Goal: Task Accomplishment & Management: Manage account settings

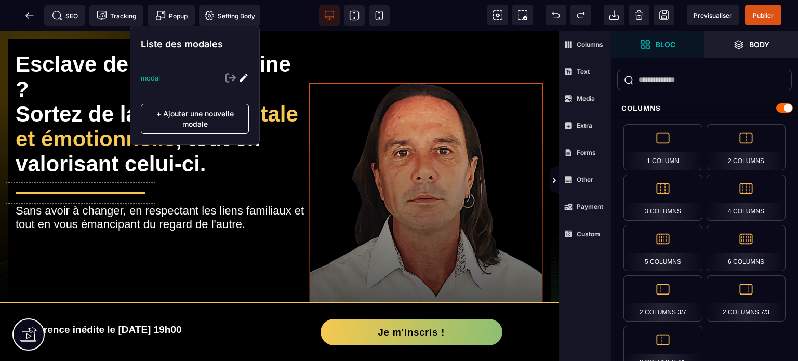
click at [151, 82] on p "modal" at bounding box center [150, 78] width 19 height 8
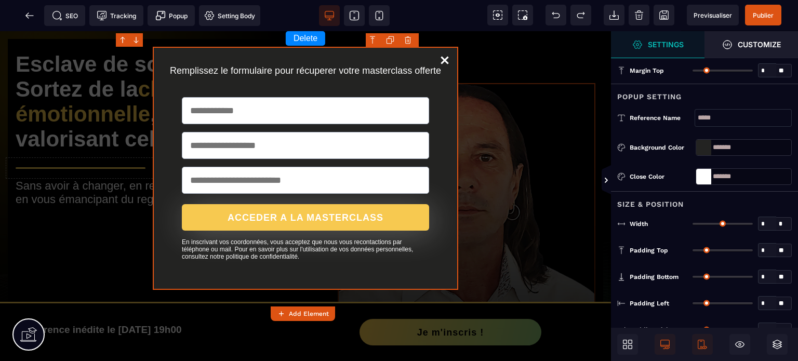
type input "**"
type input "*"
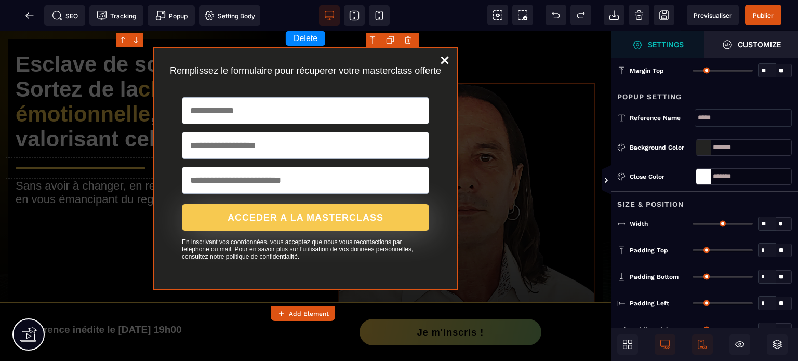
type input "*"
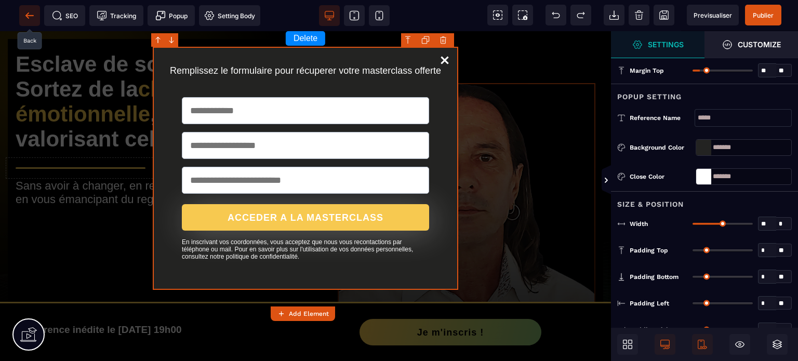
click at [32, 15] on icon at bounding box center [29, 15] width 8 height 1
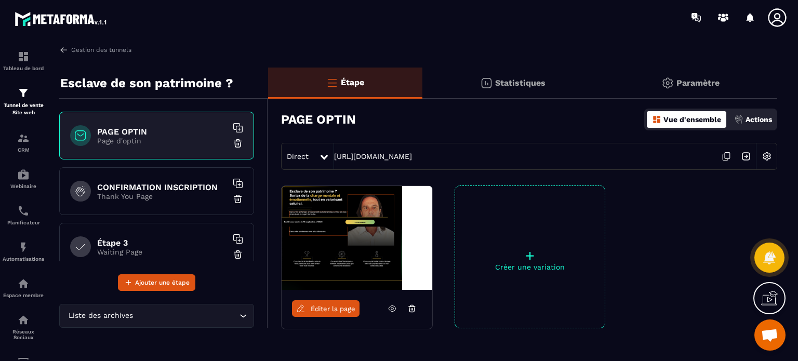
click at [771, 9] on icon at bounding box center [777, 17] width 21 height 21
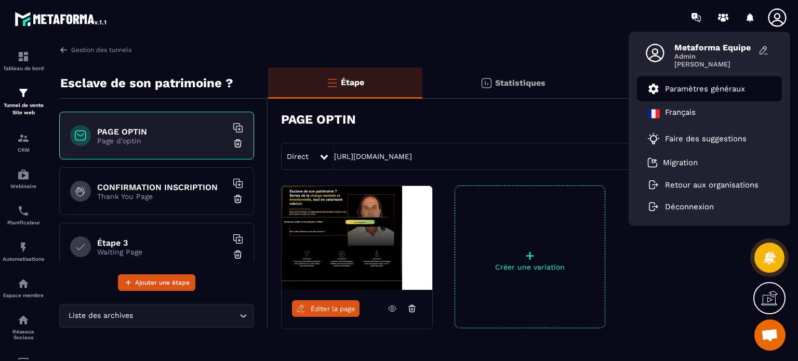
click at [734, 87] on p "Paramètres généraux" at bounding box center [705, 88] width 80 height 9
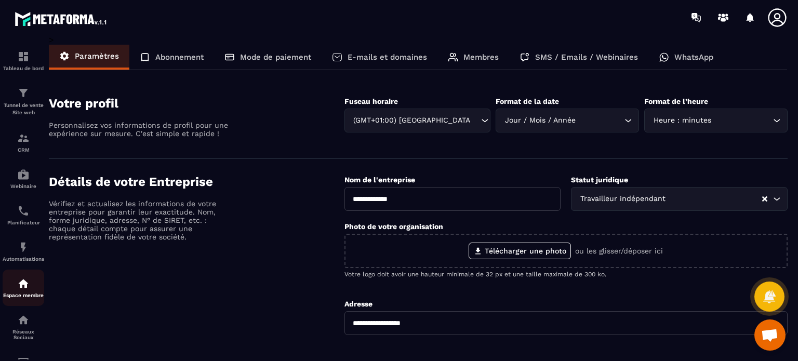
click at [20, 288] on img at bounding box center [23, 283] width 12 height 12
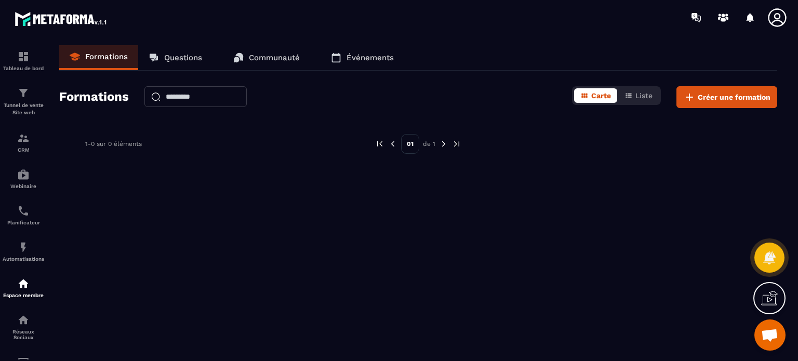
click at [777, 16] on icon at bounding box center [777, 17] width 21 height 21
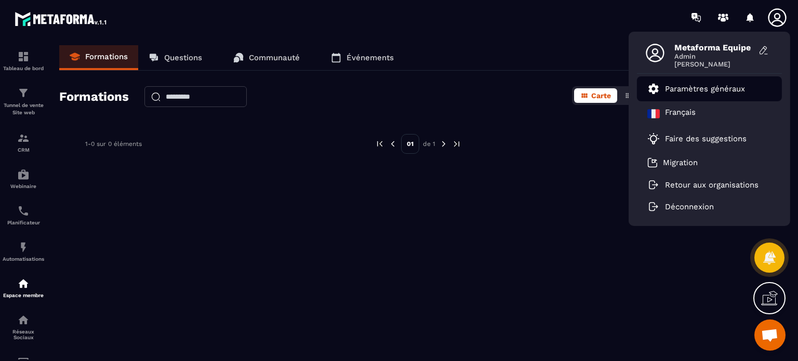
click at [712, 83] on link "Paramètres généraux" at bounding box center [696, 89] width 98 height 12
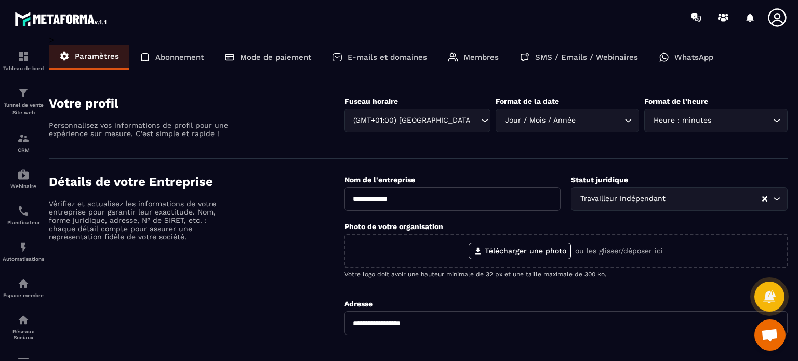
click at [394, 54] on p "E-mails et domaines" at bounding box center [387, 56] width 79 height 9
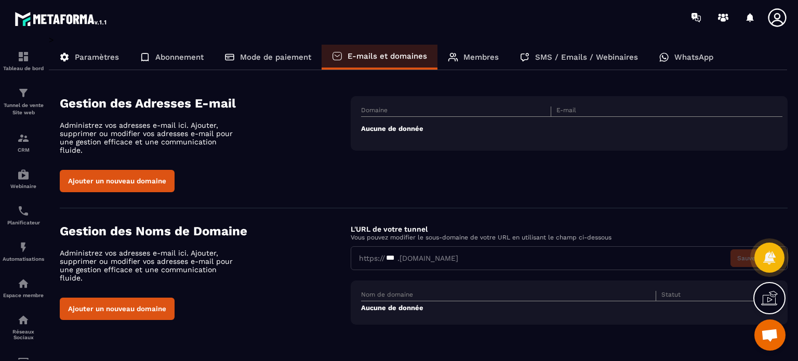
click at [461, 54] on div "Membres" at bounding box center [473, 57] width 72 height 25
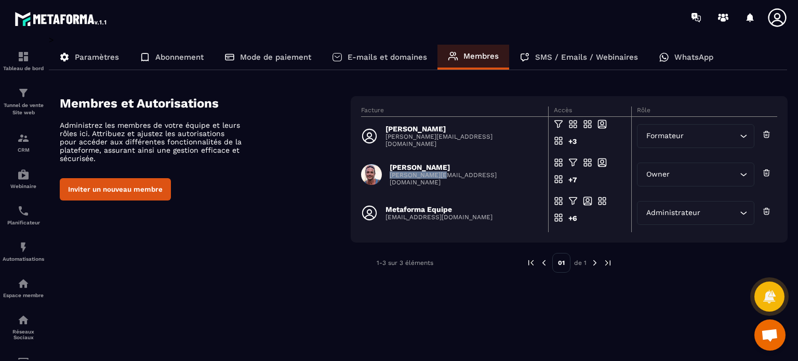
drag, startPoint x: 455, startPoint y: 177, endPoint x: 390, endPoint y: 181, distance: 65.6
click at [390, 181] on div "[PERSON_NAME] [PERSON_NAME][EMAIL_ADDRESS][DOMAIN_NAME]" at bounding box center [451, 174] width 181 height 23
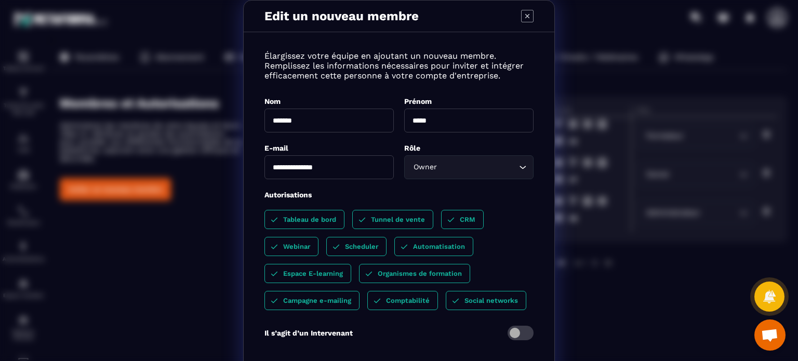
copy p "[PERSON_NAME][EMAIL_ADDRESS][DOMAIN_NAME]"
drag, startPoint x: 350, startPoint y: 170, endPoint x: 233, endPoint y: 171, distance: 116.9
click at [233, 171] on div "**********" at bounding box center [399, 210] width 798 height 421
click at [523, 19] on icon "Modal window" at bounding box center [527, 16] width 12 height 12
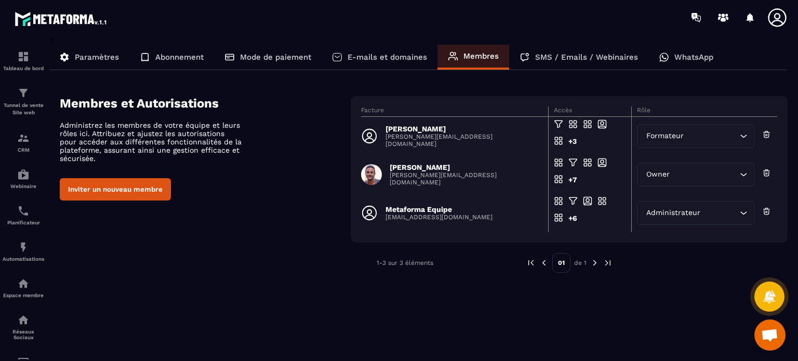
click at [776, 16] on icon at bounding box center [777, 17] width 21 height 21
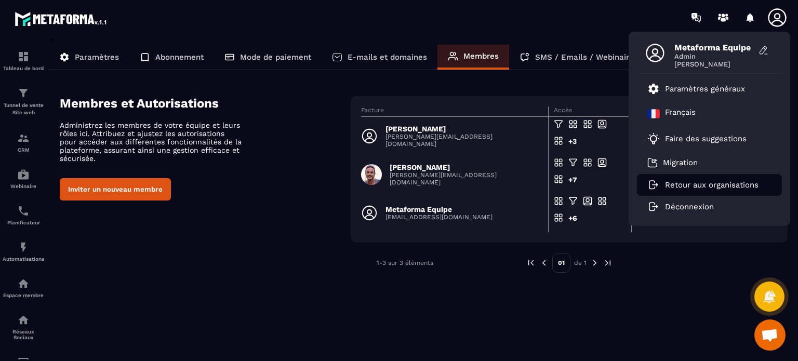
click at [700, 188] on p "Retour aux organisations" at bounding box center [712, 184] width 94 height 9
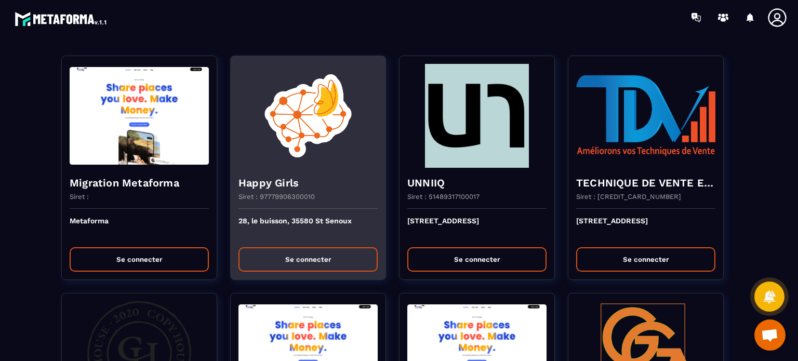
click at [309, 263] on button "Se connecter" at bounding box center [307, 259] width 139 height 24
